Goal: Task Accomplishment & Management: Manage account settings

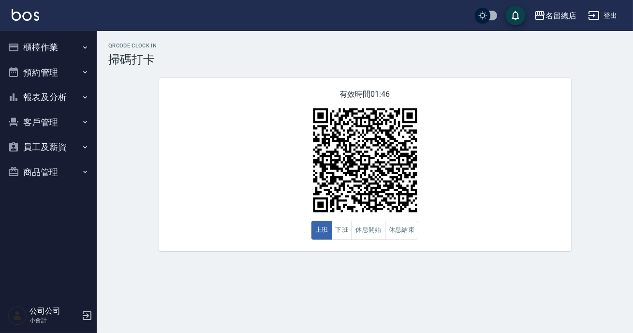
click at [27, 140] on button "員工及薪資" at bounding box center [48, 146] width 89 height 25
click at [38, 141] on button "員工及薪資" at bounding box center [48, 146] width 89 height 25
click at [58, 97] on button "報表及分析" at bounding box center [48, 97] width 89 height 25
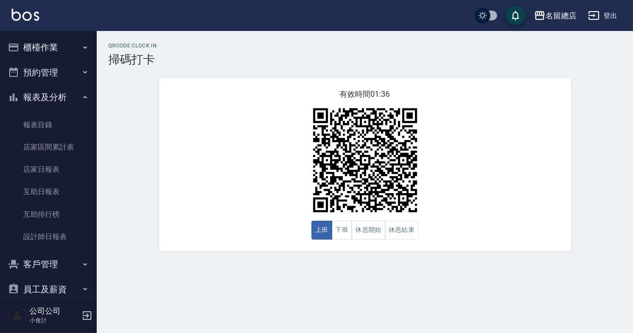
click at [58, 97] on button "報表及分析" at bounding box center [48, 97] width 89 height 25
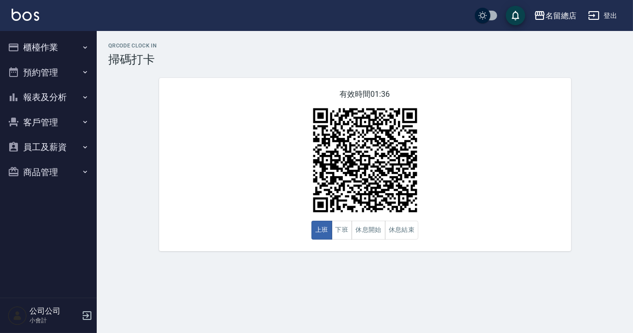
click at [44, 37] on button "櫃檯作業" at bounding box center [48, 47] width 89 height 25
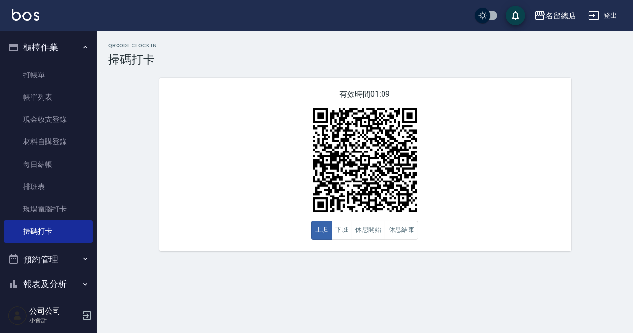
drag, startPoint x: 94, startPoint y: 131, endPoint x: 412, endPoint y: 211, distance: 328.1
click at [373, 187] on div "名留總店 登出 櫃檯作業 打帳單 帳單列表 現金收支登錄 材料自購登錄 每日結帳 排班表 現場電腦打卡 掃碼打卡 預約管理 預約管理 單日預約紀錄 單週預約紀…" at bounding box center [316, 166] width 633 height 333
click at [382, 231] on button "休息開始" at bounding box center [369, 229] width 34 height 19
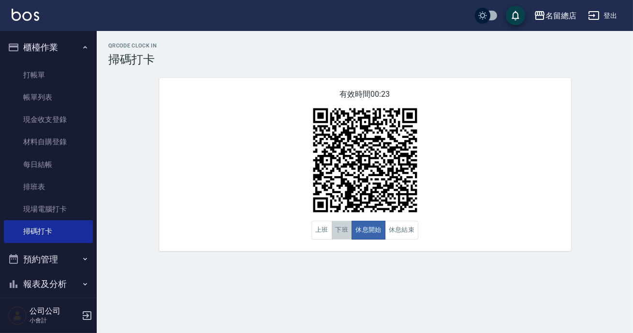
drag, startPoint x: 347, startPoint y: 222, endPoint x: 424, endPoint y: 245, distance: 80.0
click at [363, 228] on div "上班 下班 休息開始 休息結束" at bounding box center [364, 229] width 107 height 19
click at [404, 247] on div "有效時間 00:22 上班 下班 休息開始 休息結束" at bounding box center [365, 164] width 412 height 173
click at [407, 236] on button "休息結束" at bounding box center [402, 229] width 34 height 19
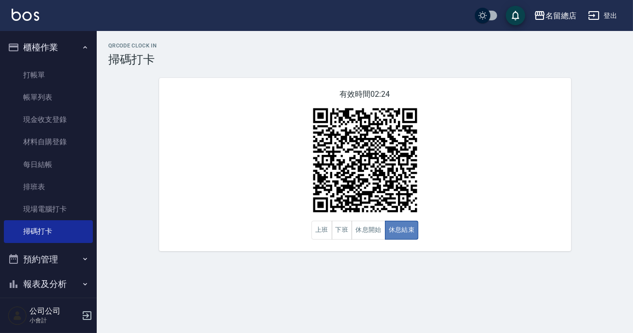
click at [391, 233] on button "休息結束" at bounding box center [402, 229] width 34 height 19
click at [379, 227] on button "休息開始" at bounding box center [369, 229] width 34 height 19
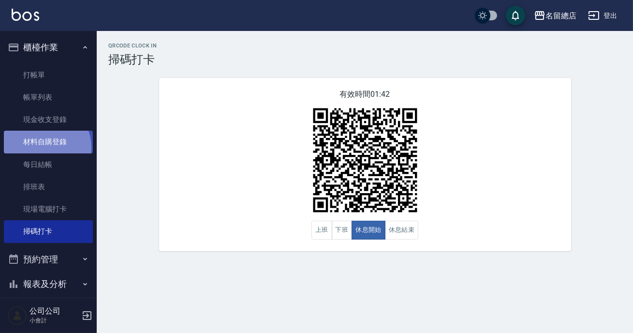
click at [44, 147] on link "材料自購登錄" at bounding box center [48, 142] width 89 height 22
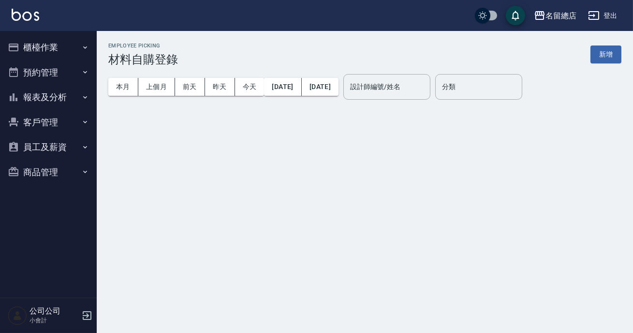
click at [59, 88] on button "報表及分析" at bounding box center [48, 97] width 89 height 25
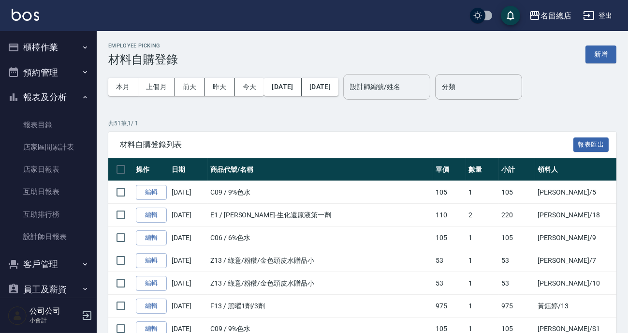
click at [420, 95] on div "設計師編號/姓名" at bounding box center [386, 87] width 87 height 26
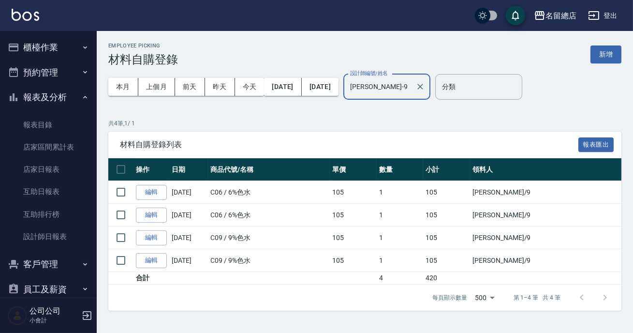
type input "[PERSON_NAME]-9"
click at [59, 57] on button "櫃檯作業" at bounding box center [48, 47] width 89 height 25
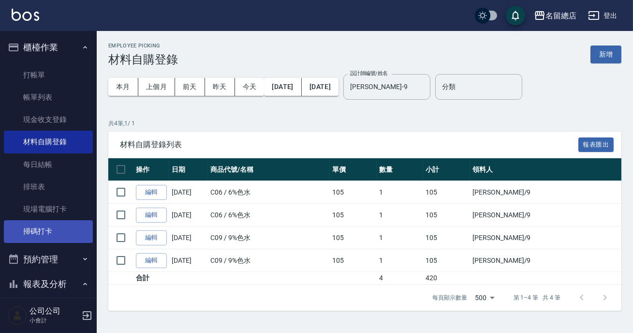
click at [64, 236] on link "掃碼打卡" at bounding box center [48, 231] width 89 height 22
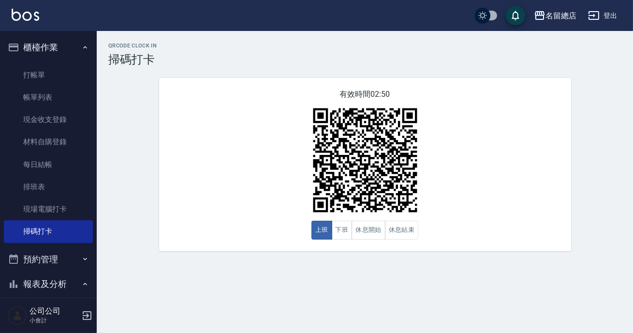
click at [124, 202] on div "QRcode Clock In 掃碼打卡 有效時間 02:50 上班 下班 休息開始 休息結束" at bounding box center [365, 147] width 536 height 208
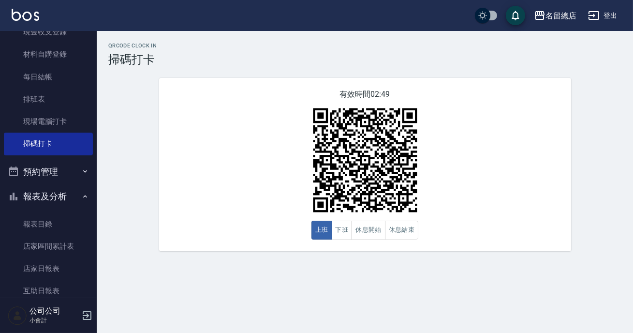
scroll to position [220, 0]
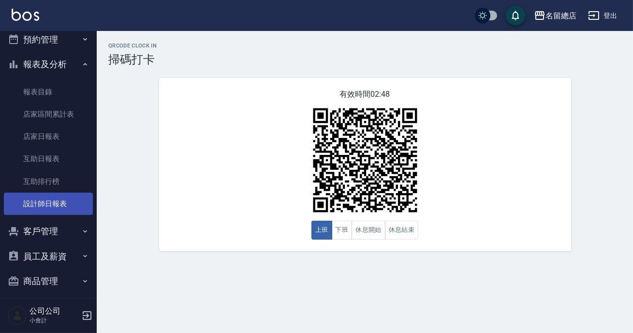
click at [52, 196] on link "設計師日報表" at bounding box center [48, 203] width 89 height 22
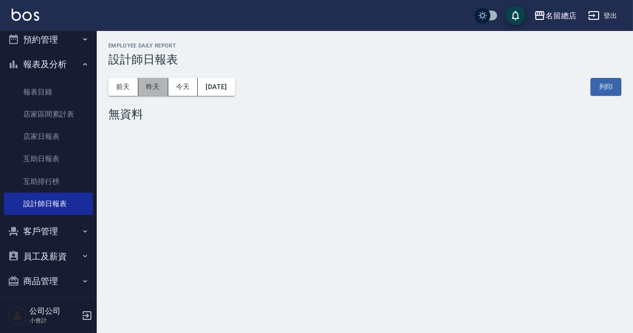
click at [161, 80] on button "昨天" at bounding box center [153, 87] width 30 height 18
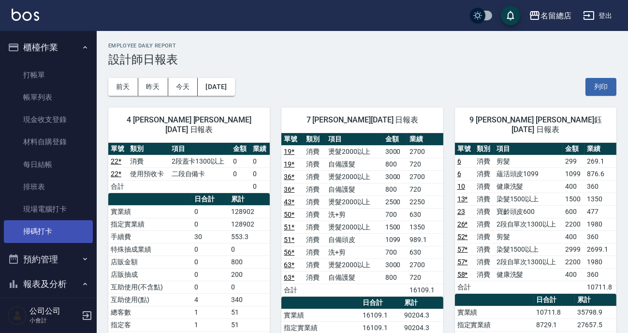
click at [53, 226] on link "掃碼打卡" at bounding box center [48, 231] width 89 height 22
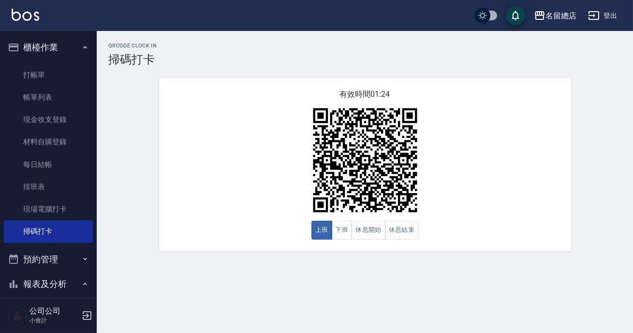
drag, startPoint x: 321, startPoint y: 121, endPoint x: 472, endPoint y: 162, distance: 156.7
click at [322, 121] on img at bounding box center [365, 160] width 121 height 121
click at [405, 233] on button "休息結束" at bounding box center [402, 229] width 34 height 19
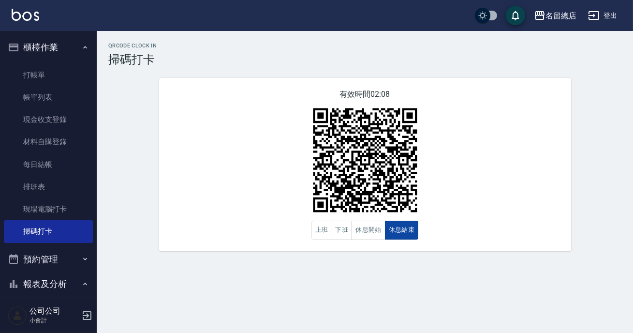
click at [405, 233] on button "休息結束" at bounding box center [402, 229] width 34 height 19
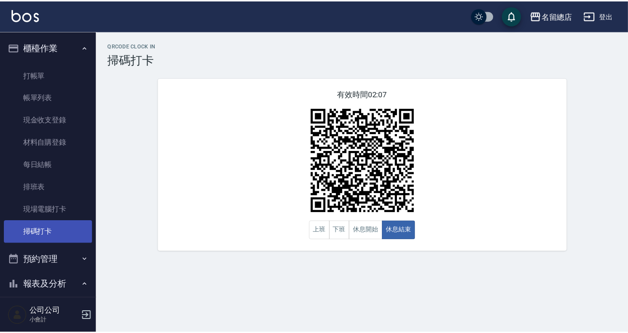
scroll to position [88, 0]
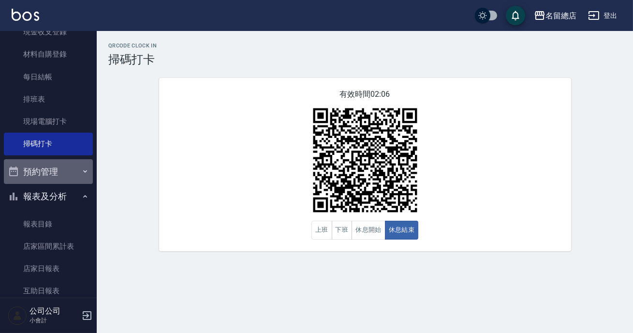
click at [59, 164] on button "預約管理" at bounding box center [48, 171] width 89 height 25
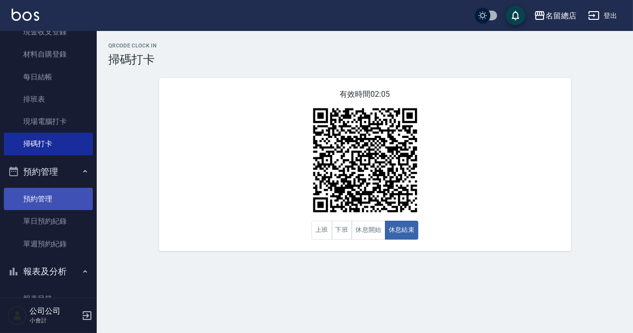
click at [56, 201] on link "預約管理" at bounding box center [48, 199] width 89 height 22
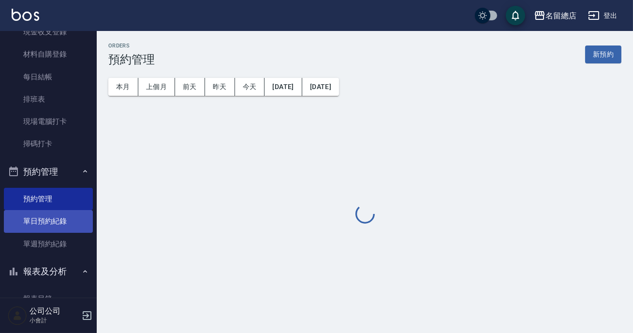
click at [57, 217] on link "單日預約紀錄" at bounding box center [48, 221] width 89 height 22
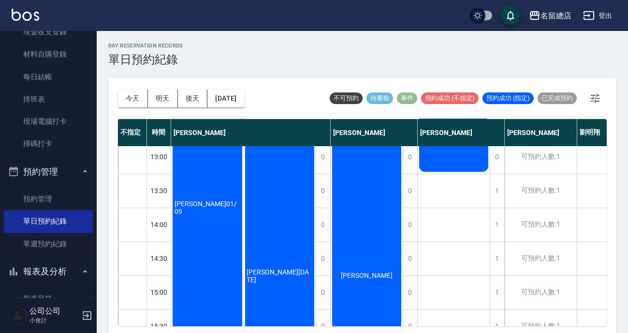
scroll to position [88, 0]
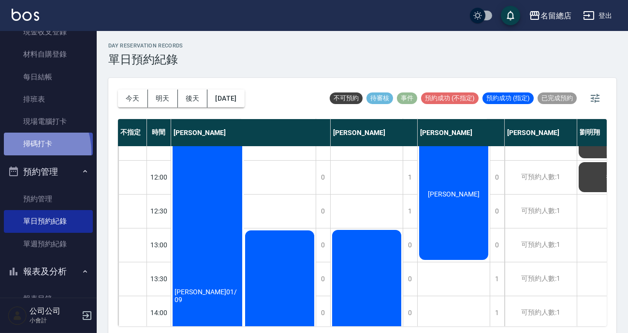
click at [21, 151] on link "掃碼打卡" at bounding box center [48, 143] width 89 height 22
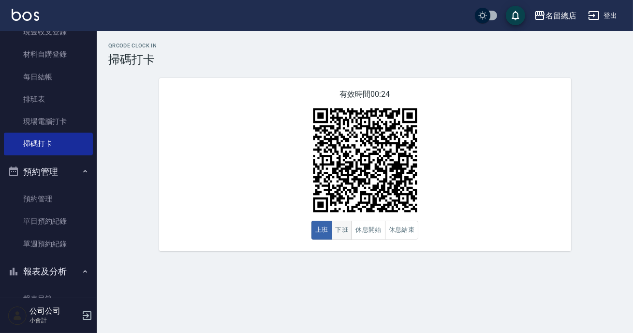
click at [344, 236] on button "下班" at bounding box center [342, 229] width 21 height 19
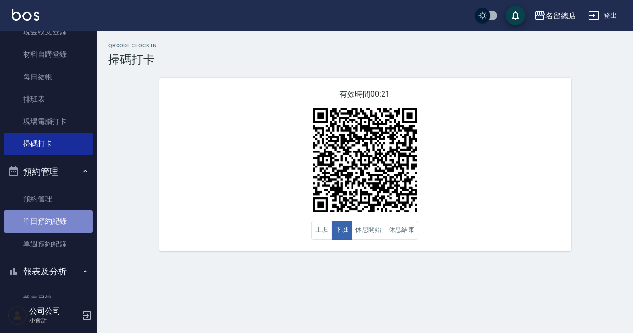
click at [52, 227] on link "單日預約紀錄" at bounding box center [48, 221] width 89 height 22
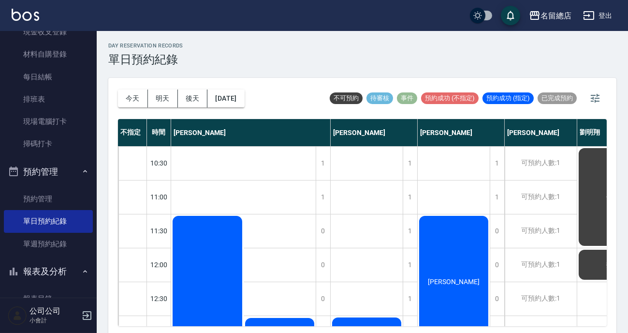
scroll to position [176, 0]
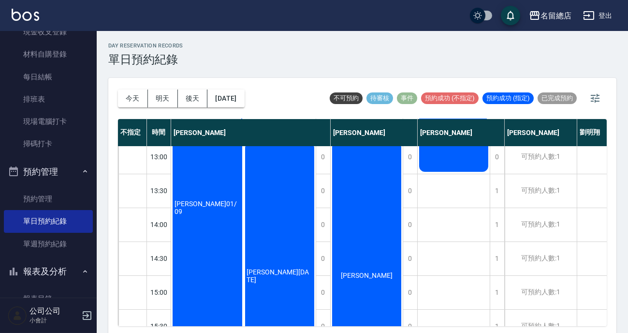
click at [244, 220] on div "[PERSON_NAME]" at bounding box center [207, 207] width 73 height 337
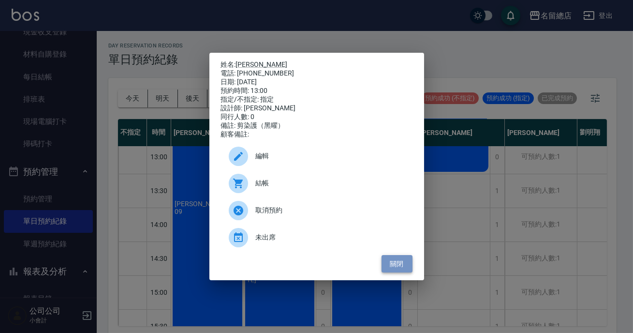
click at [401, 266] on button "關閉" at bounding box center [396, 264] width 31 height 18
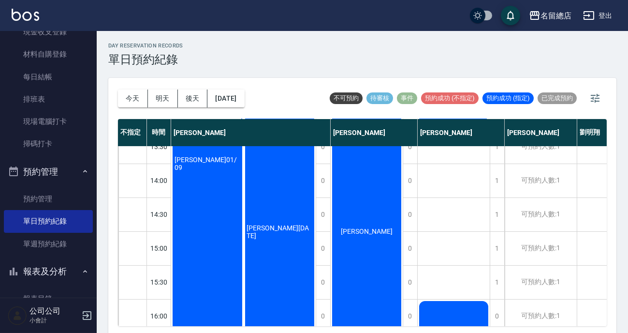
scroll to position [352, 0]
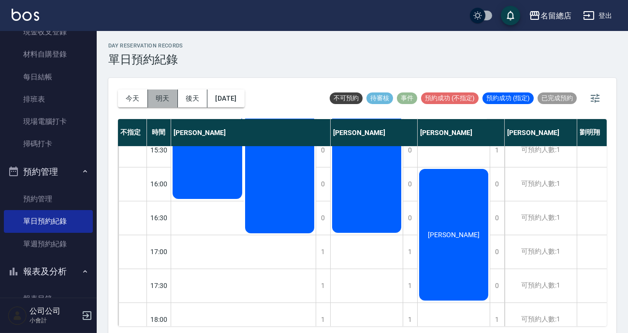
click at [164, 93] on button "明天" at bounding box center [163, 98] width 30 height 18
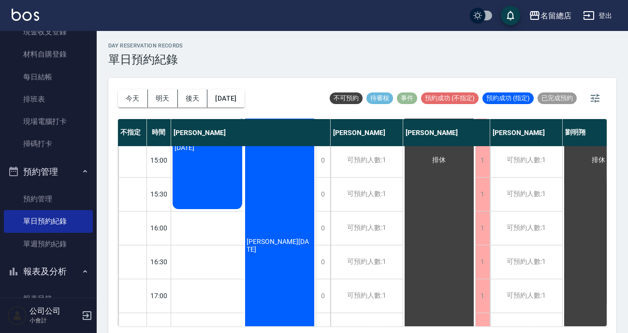
scroll to position [471, 0]
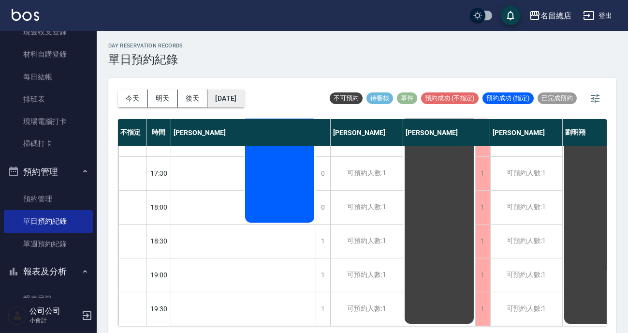
click at [230, 105] on button "[DATE]" at bounding box center [225, 98] width 37 height 18
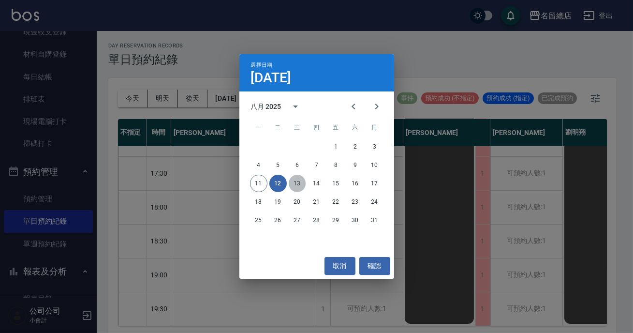
click at [300, 181] on button "13" at bounding box center [297, 183] width 17 height 17
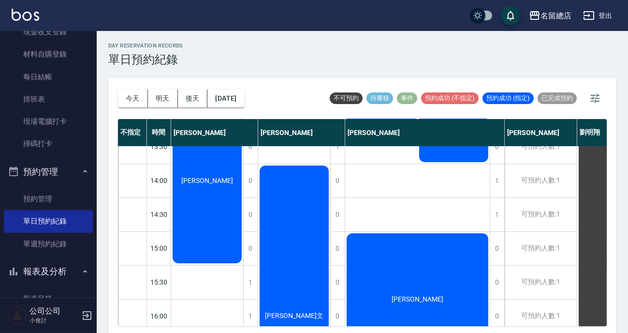
scroll to position [264, 0]
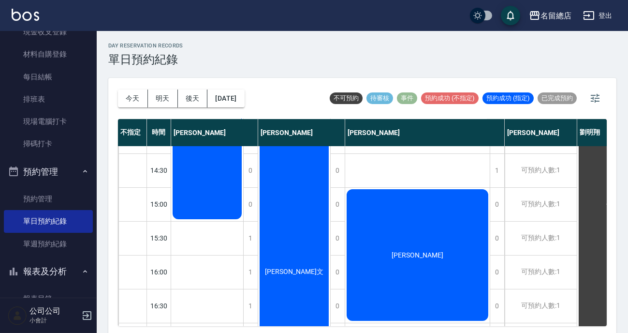
click at [243, 220] on div "[PERSON_NAME]文" at bounding box center [207, 136] width 72 height 168
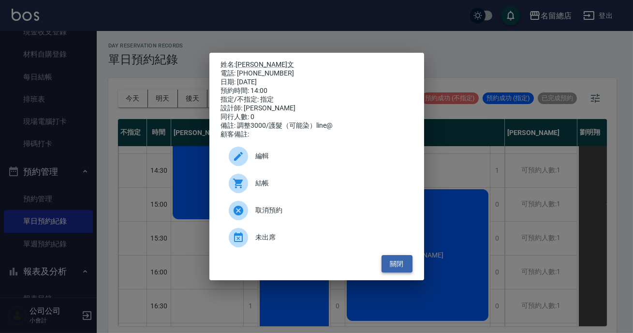
click at [392, 262] on button "關閉" at bounding box center [396, 264] width 31 height 18
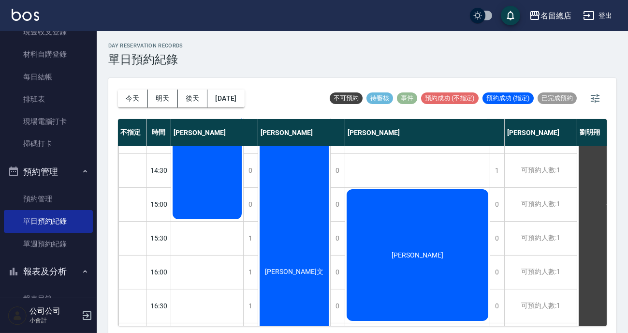
scroll to position [505, 0]
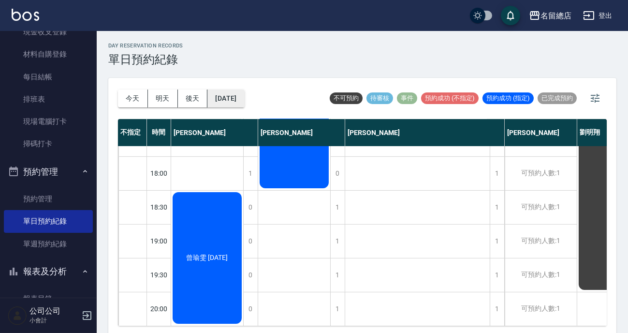
click at [221, 90] on button "[DATE]" at bounding box center [225, 98] width 37 height 18
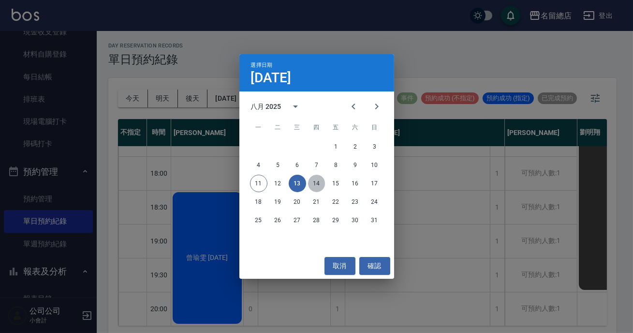
click at [312, 186] on button "14" at bounding box center [316, 183] width 17 height 17
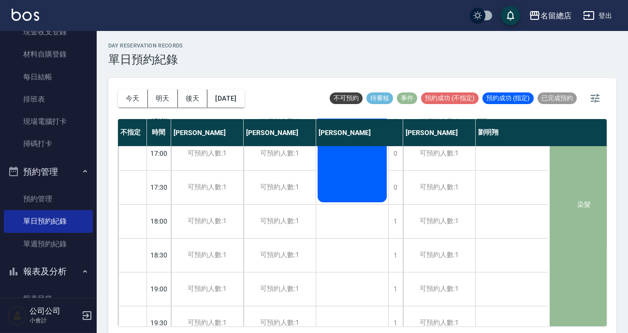
scroll to position [505, 0]
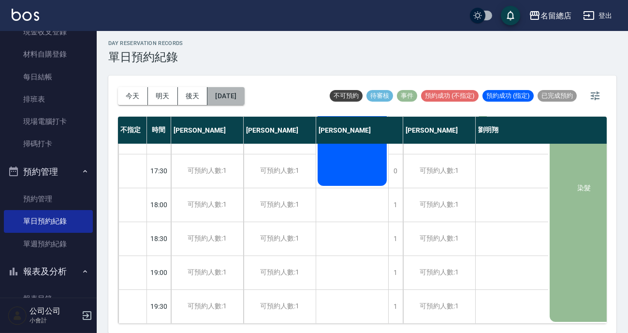
click at [210, 95] on button "[DATE]" at bounding box center [225, 96] width 37 height 18
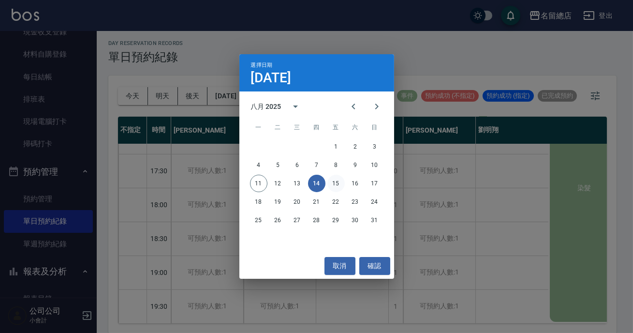
click at [341, 177] on button "15" at bounding box center [335, 183] width 17 height 17
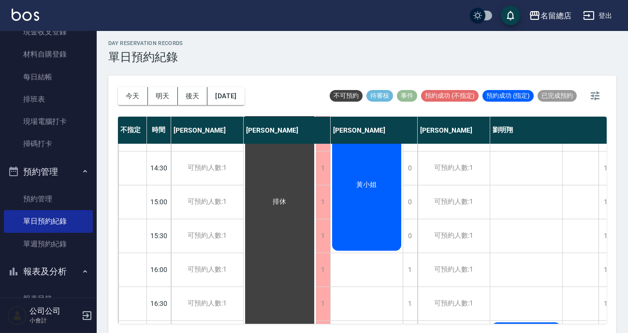
scroll to position [471, 0]
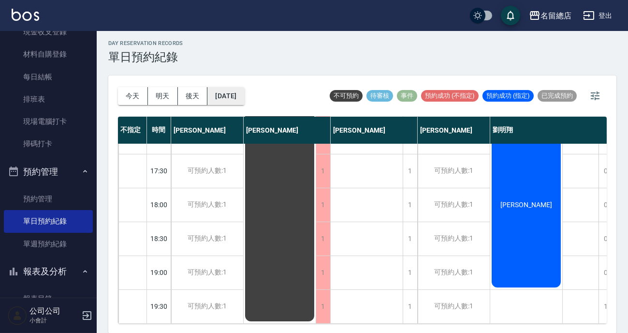
click at [216, 100] on button "[DATE]" at bounding box center [225, 96] width 37 height 18
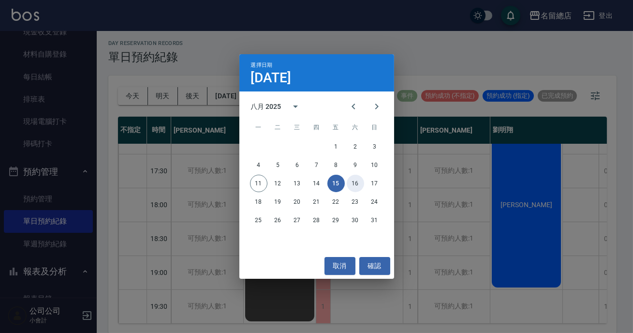
click at [358, 185] on button "16" at bounding box center [355, 183] width 17 height 17
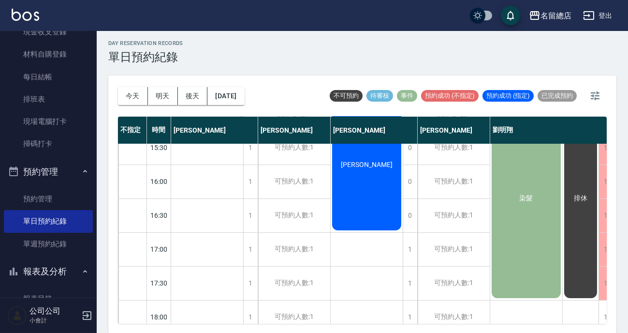
scroll to position [471, 0]
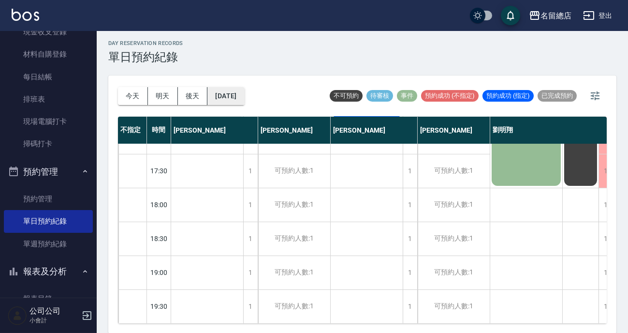
click at [227, 98] on button "[DATE]" at bounding box center [225, 96] width 37 height 18
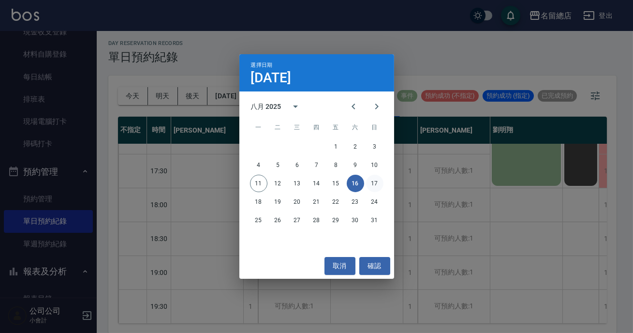
click at [374, 180] on button "17" at bounding box center [374, 183] width 17 height 17
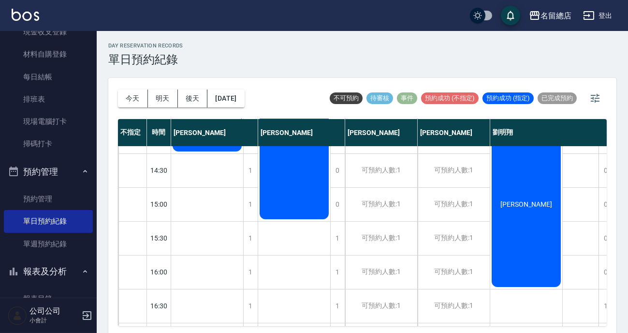
click at [243, 153] on div "[PERSON_NAME]" at bounding box center [207, 35] width 72 height 236
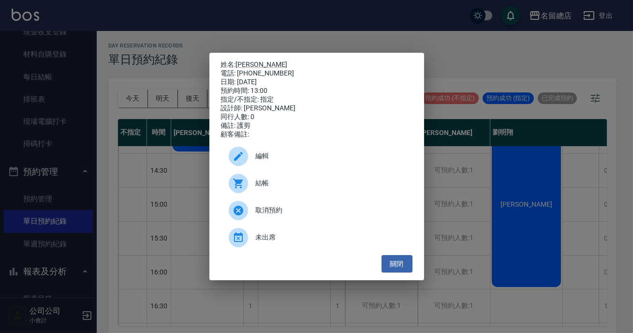
click at [390, 255] on ul "編輯 結帳 取消預約 未出席" at bounding box center [316, 197] width 191 height 116
click at [394, 265] on button "關閉" at bounding box center [396, 264] width 31 height 18
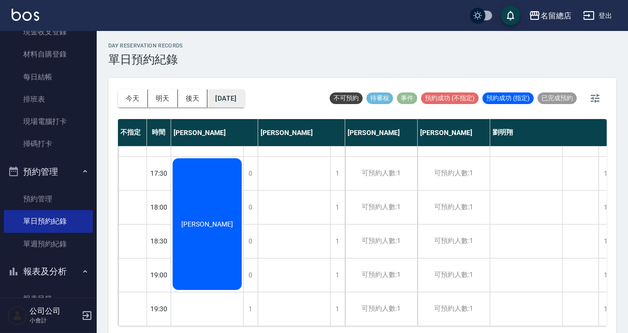
click at [211, 92] on button "[DATE]" at bounding box center [225, 98] width 37 height 18
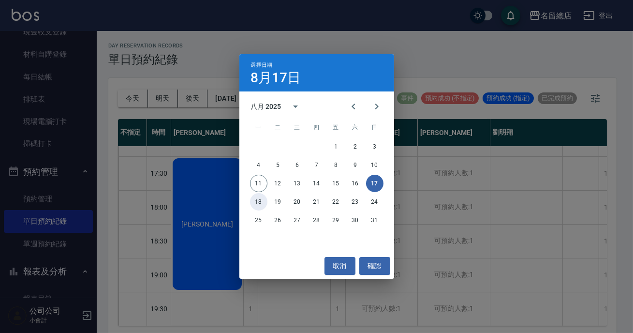
click at [251, 199] on button "18" at bounding box center [258, 201] width 17 height 17
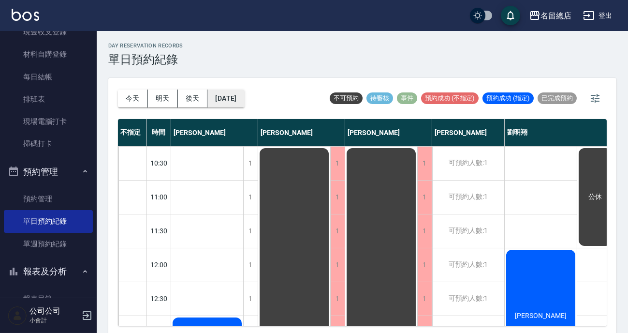
click at [229, 104] on button "[DATE]" at bounding box center [225, 98] width 37 height 18
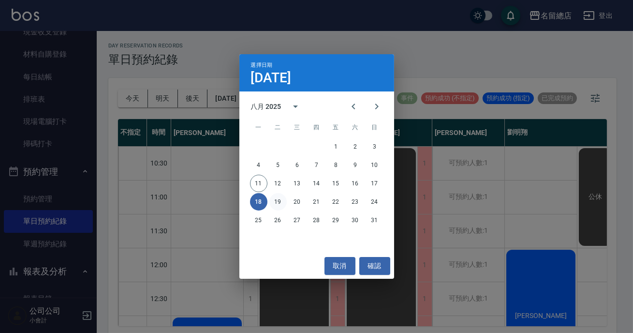
click at [274, 203] on button "19" at bounding box center [277, 201] width 17 height 17
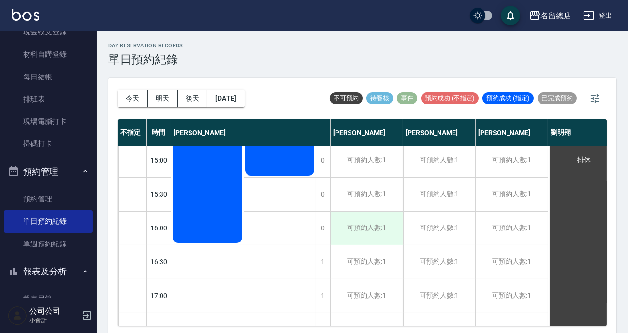
scroll to position [471, 0]
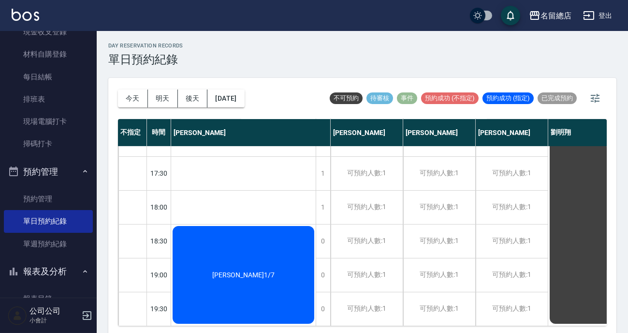
click at [221, 108] on div "[DATE] [DATE] [DATE] [DATE]" at bounding box center [181, 98] width 127 height 41
click at [223, 90] on button "[DATE]" at bounding box center [225, 98] width 37 height 18
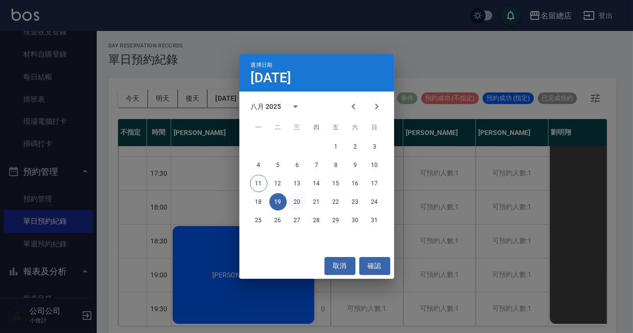
click at [299, 202] on button "20" at bounding box center [297, 201] width 17 height 17
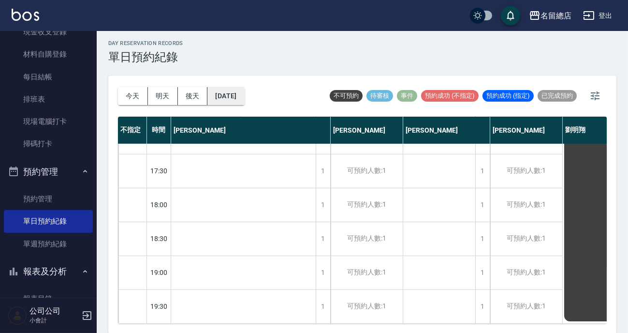
click at [231, 92] on button "[DATE]" at bounding box center [225, 96] width 37 height 18
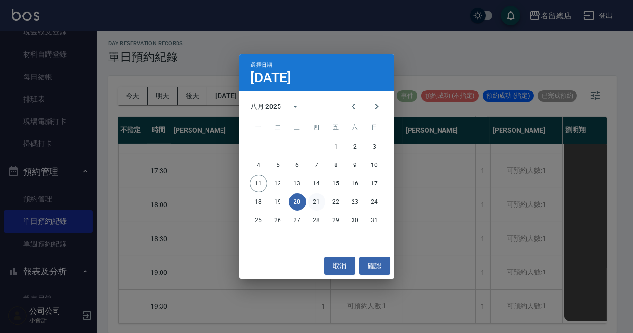
click at [323, 200] on button "21" at bounding box center [316, 201] width 17 height 17
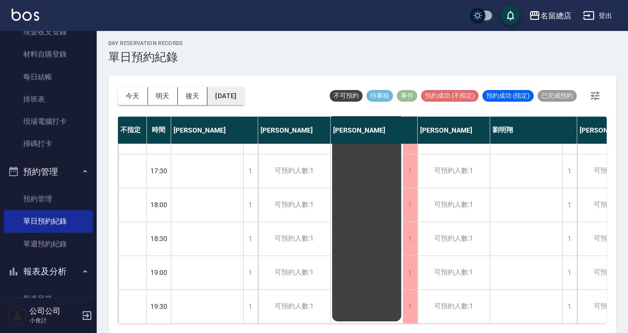
click at [217, 98] on button "[DATE]" at bounding box center [225, 96] width 37 height 18
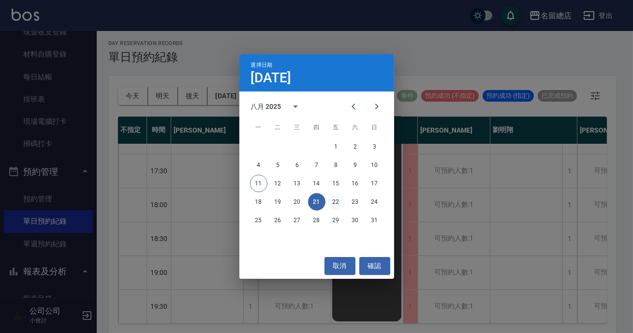
click at [338, 193] on button "22" at bounding box center [335, 201] width 17 height 17
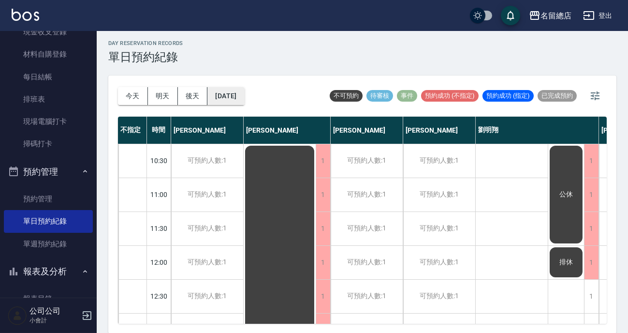
click at [233, 99] on button "[DATE]" at bounding box center [225, 96] width 37 height 18
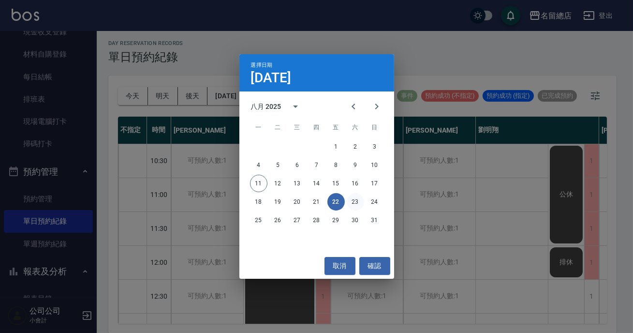
click at [353, 198] on button "23" at bounding box center [355, 201] width 17 height 17
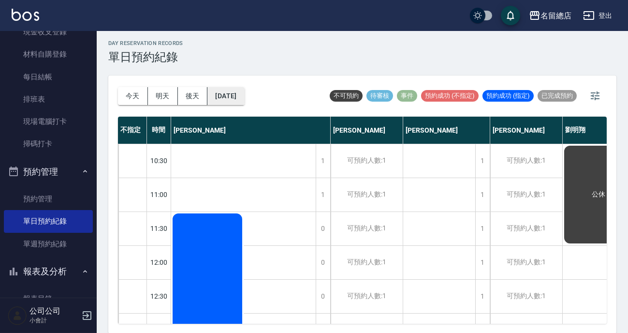
click at [243, 95] on button "[DATE]" at bounding box center [225, 96] width 37 height 18
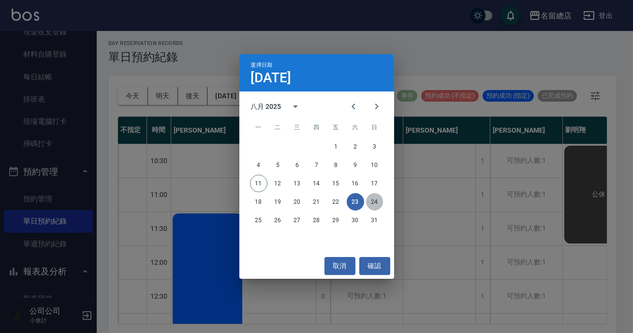
click at [369, 207] on button "24" at bounding box center [374, 201] width 17 height 17
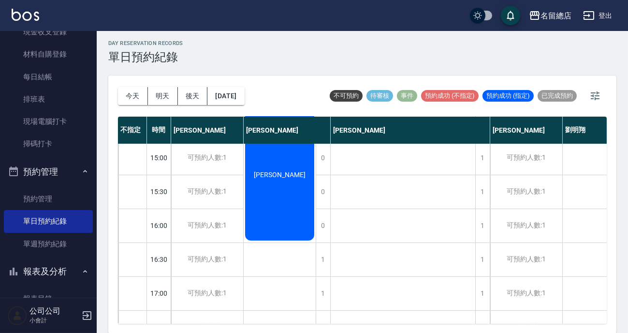
click at [298, 177] on div "[PERSON_NAME]" at bounding box center [280, 174] width 72 height 134
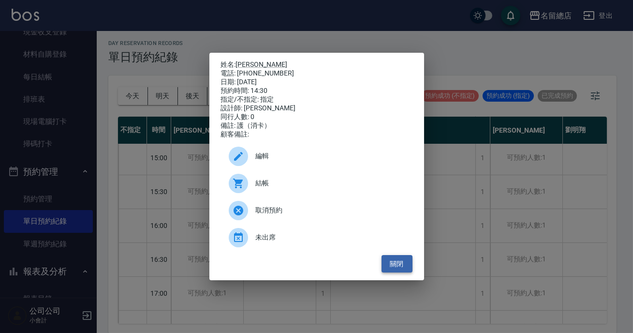
click at [404, 268] on button "關閉" at bounding box center [396, 264] width 31 height 18
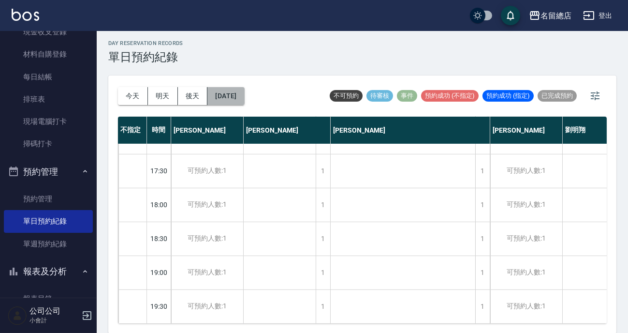
click at [228, 97] on button "[DATE]" at bounding box center [225, 96] width 37 height 18
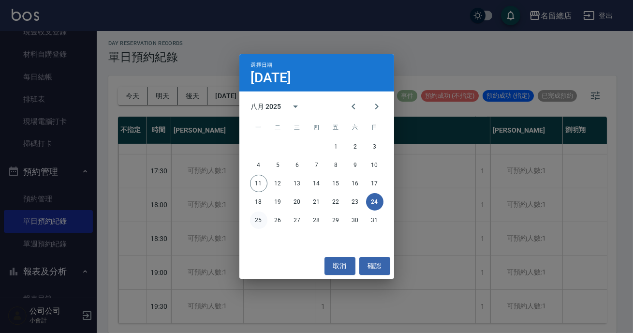
click at [258, 218] on button "25" at bounding box center [258, 219] width 17 height 17
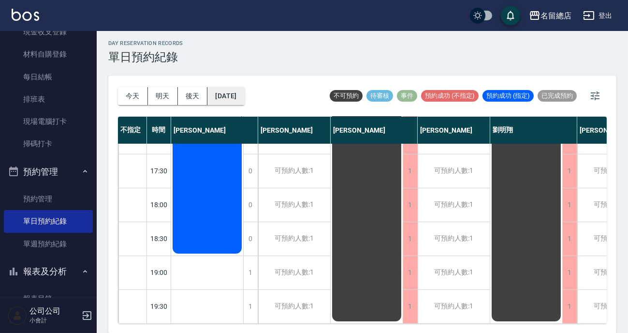
click at [236, 93] on button "[DATE]" at bounding box center [225, 96] width 37 height 18
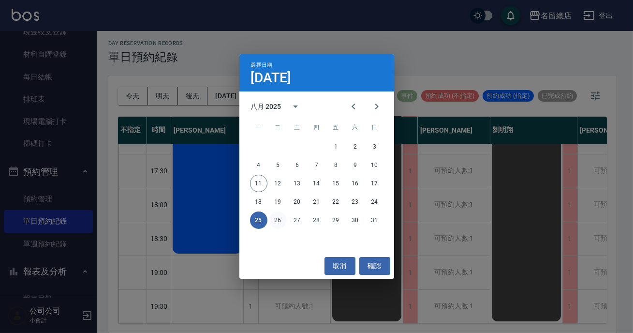
click at [271, 225] on button "26" at bounding box center [277, 219] width 17 height 17
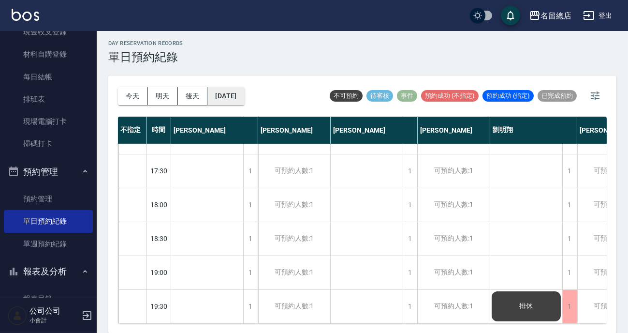
click at [243, 102] on button "[DATE]" at bounding box center [225, 96] width 37 height 18
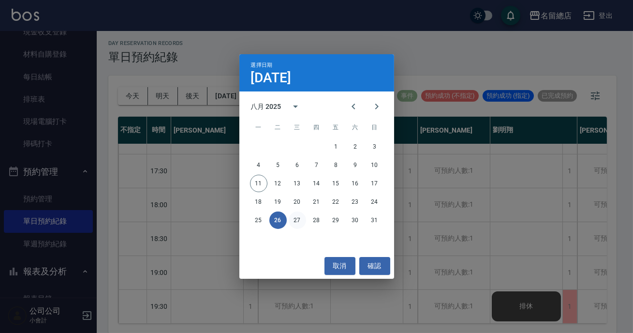
click at [297, 216] on button "27" at bounding box center [297, 219] width 17 height 17
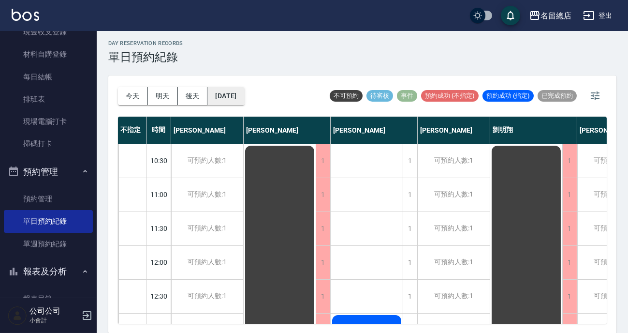
click at [212, 90] on button "[DATE]" at bounding box center [225, 96] width 37 height 18
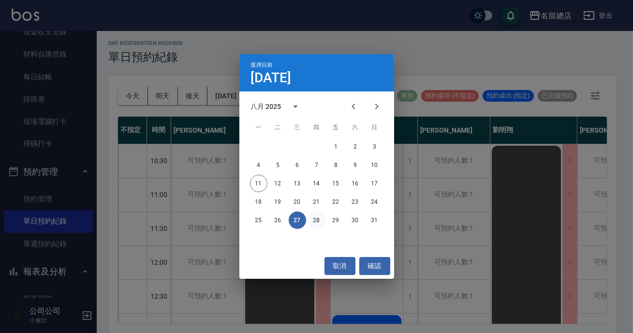
click at [318, 226] on button "28" at bounding box center [316, 219] width 17 height 17
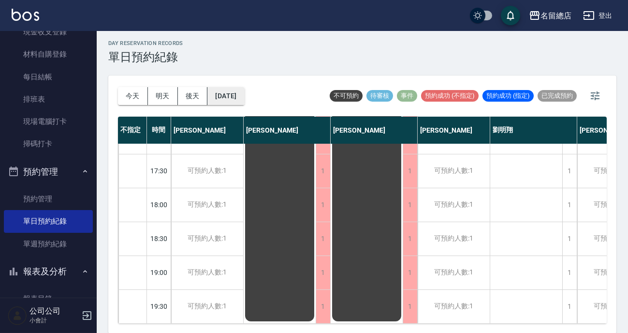
click at [228, 95] on button "[DATE]" at bounding box center [225, 96] width 37 height 18
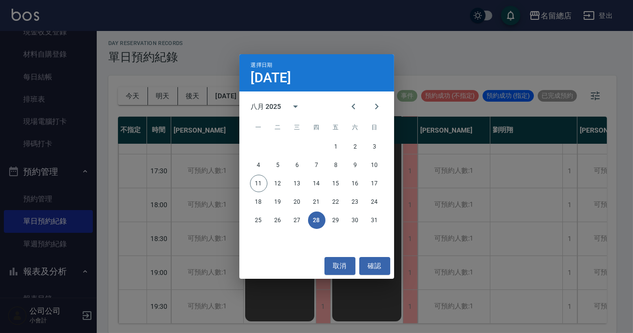
click at [345, 220] on div "25 26 27 28 29 30 31" at bounding box center [316, 219] width 155 height 17
click at [337, 219] on button "29" at bounding box center [335, 219] width 17 height 17
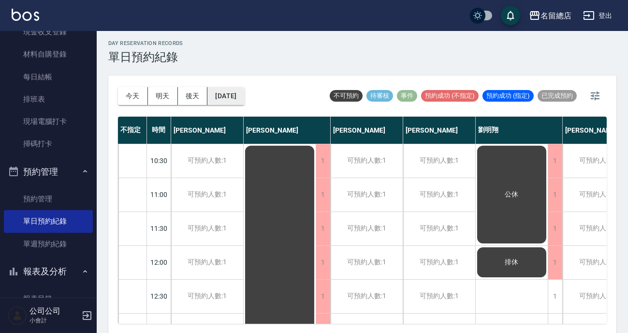
click at [244, 93] on button "[DATE]" at bounding box center [225, 96] width 37 height 18
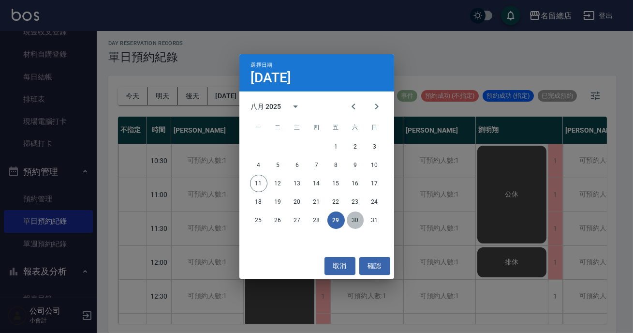
click at [358, 222] on button "30" at bounding box center [355, 219] width 17 height 17
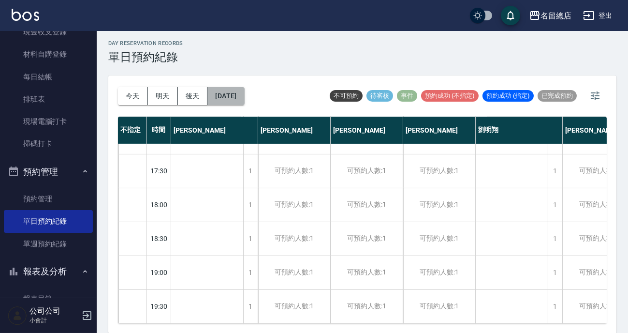
click at [228, 97] on button "[DATE]" at bounding box center [225, 96] width 37 height 18
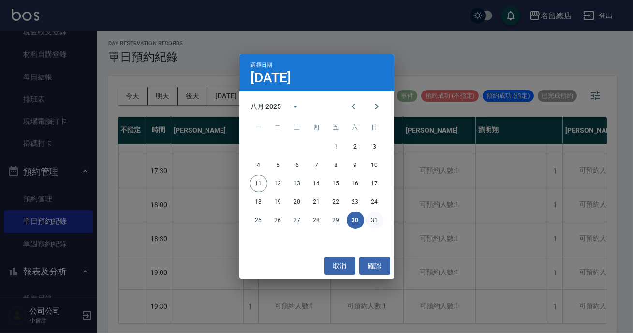
click at [377, 221] on button "31" at bounding box center [374, 219] width 17 height 17
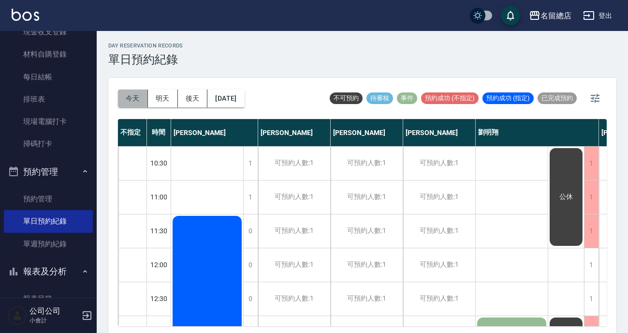
click at [139, 95] on button "今天" at bounding box center [133, 98] width 30 height 18
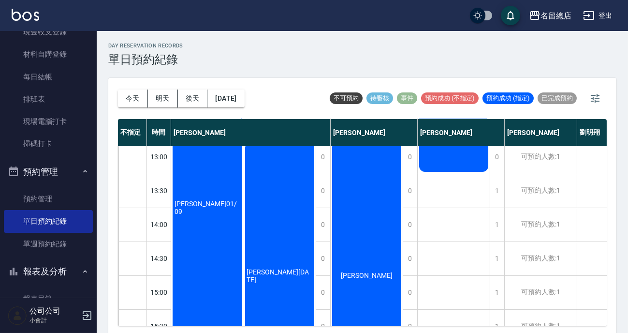
click at [293, 253] on div "[PERSON_NAME][DATE]" at bounding box center [280, 276] width 73 height 270
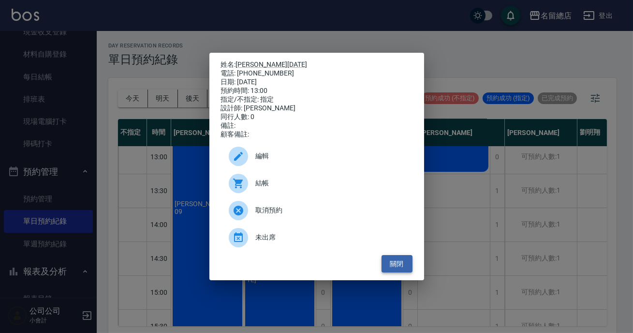
click at [401, 262] on button "關閉" at bounding box center [396, 264] width 31 height 18
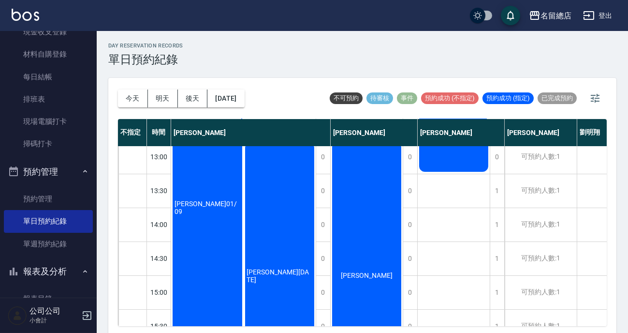
click at [244, 264] on div "[PERSON_NAME]" at bounding box center [207, 207] width 73 height 337
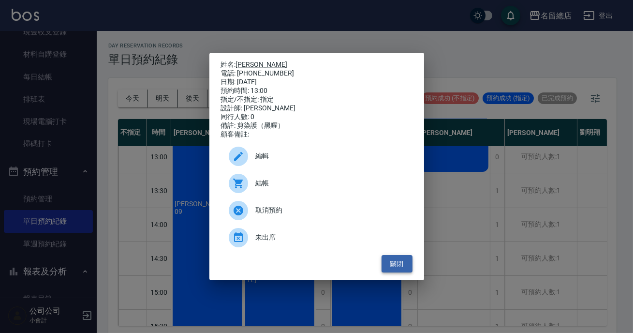
click at [392, 265] on button "關閉" at bounding box center [396, 264] width 31 height 18
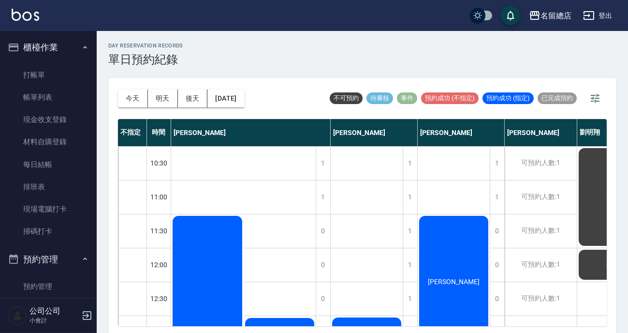
click at [378, 102] on span "待審核" at bounding box center [380, 98] width 27 height 9
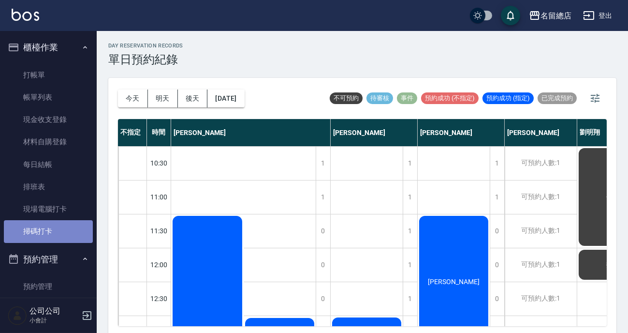
click at [65, 234] on link "掃碼打卡" at bounding box center [48, 231] width 89 height 22
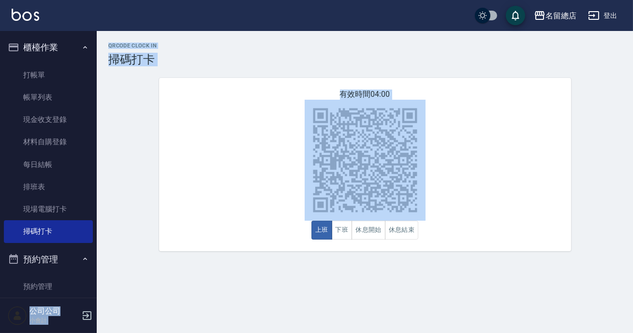
drag, startPoint x: 338, startPoint y: 21, endPoint x: 366, endPoint y: 113, distance: 95.9
click at [366, 105] on div "名留總店 登出 櫃檯作業 打帳單 帳單列表 現金收支登錄 材料自購登錄 每日結帳 排班表 現場電腦打卡 掃碼打卡 預約管理 預約管理 單日預約紀錄 單週預約紀…" at bounding box center [316, 166] width 633 height 333
click at [525, 185] on div "有效時間 03:59 上班 下班 休息開始 休息結束" at bounding box center [365, 164] width 412 height 173
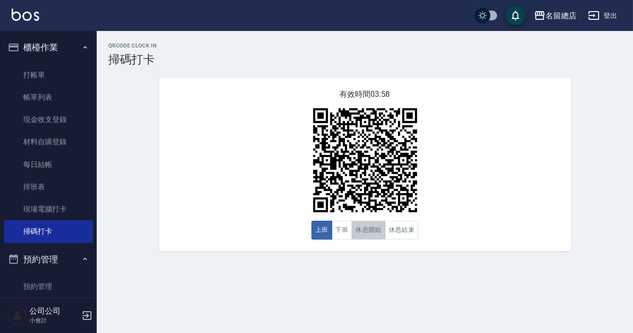
click at [367, 229] on button "休息開始" at bounding box center [369, 229] width 34 height 19
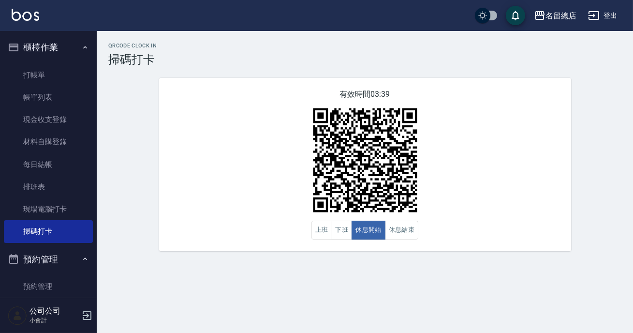
click at [590, 29] on div "名留總店 登出" at bounding box center [316, 15] width 633 height 31
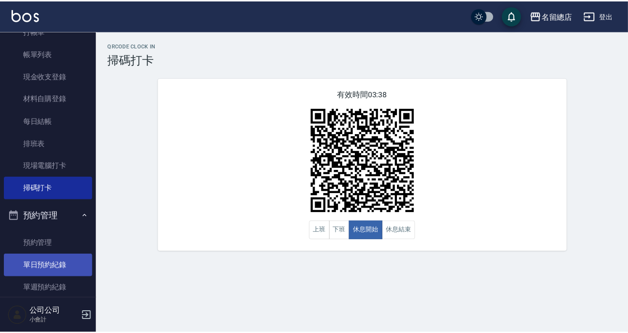
scroll to position [88, 0]
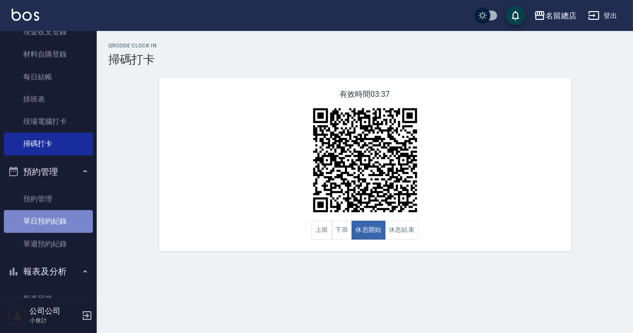
click at [63, 226] on link "單日預約紀錄" at bounding box center [48, 221] width 89 height 22
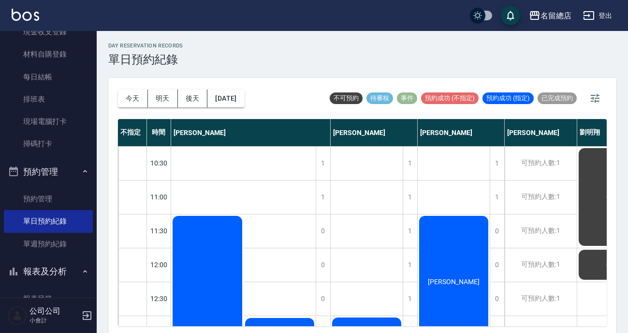
scroll to position [132, 0]
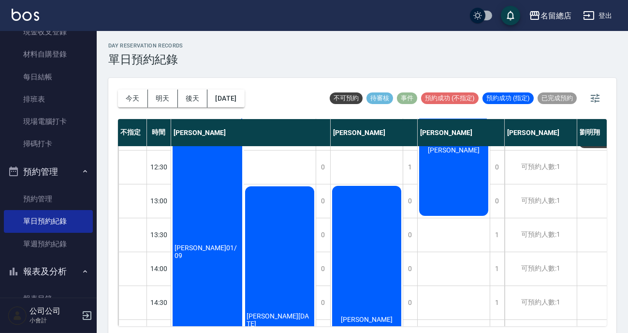
click at [244, 232] on div "[PERSON_NAME]" at bounding box center [207, 251] width 73 height 337
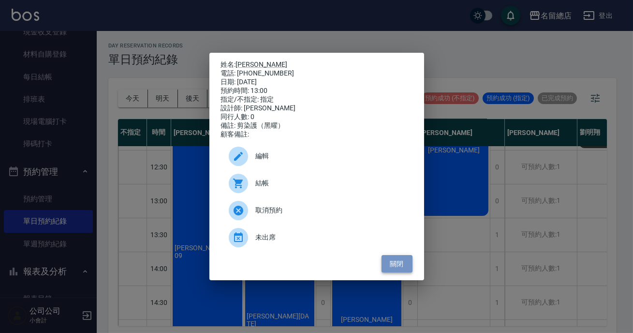
click at [392, 266] on button "關閉" at bounding box center [396, 264] width 31 height 18
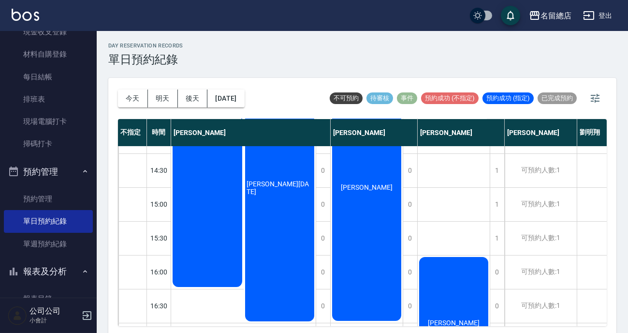
scroll to position [396, 0]
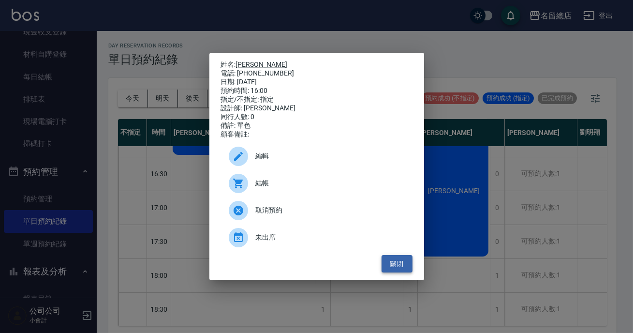
click at [403, 262] on button "關閉" at bounding box center [396, 264] width 31 height 18
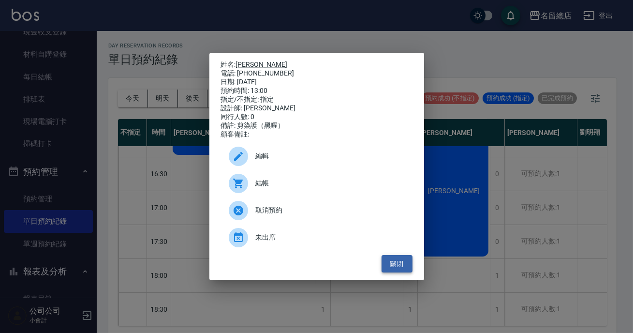
drag, startPoint x: 398, startPoint y: 266, endPoint x: 390, endPoint y: 267, distance: 7.8
click at [398, 271] on button "關閉" at bounding box center [396, 264] width 31 height 18
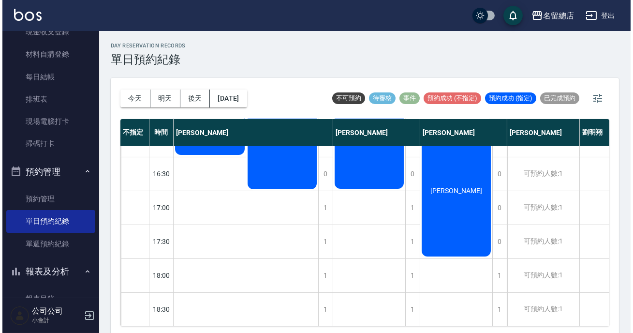
scroll to position [0, 0]
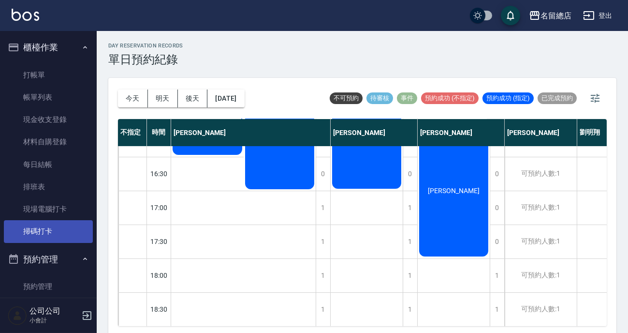
click at [69, 229] on link "掃碼打卡" at bounding box center [48, 231] width 89 height 22
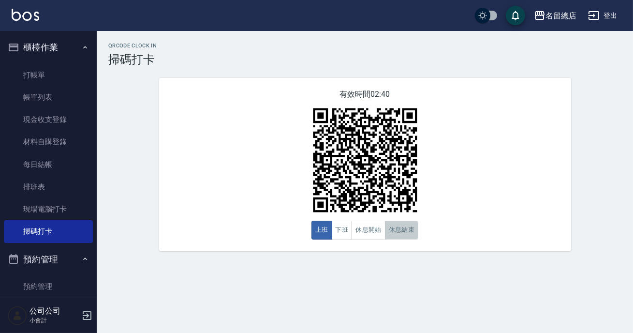
click at [397, 227] on button "休息結束" at bounding box center [402, 229] width 34 height 19
